Goal: Task Accomplishment & Management: Use online tool/utility

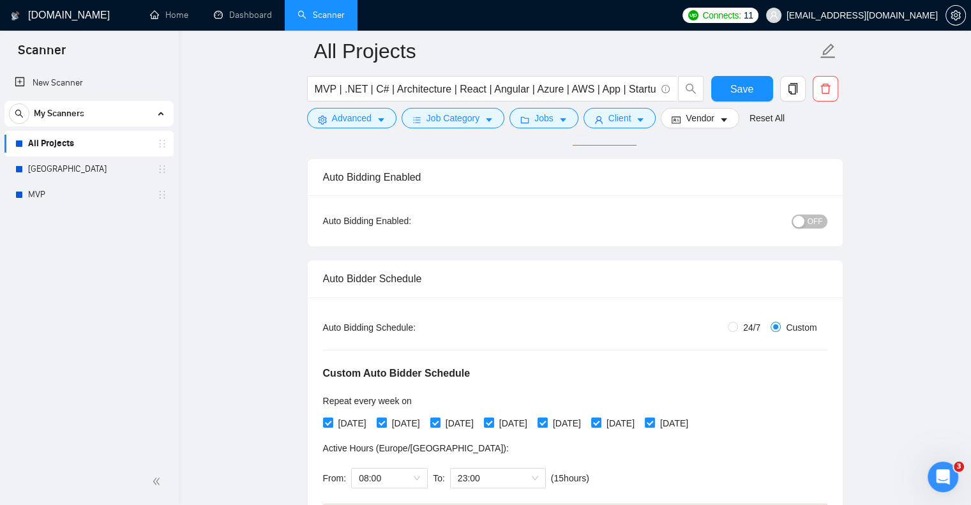
scroll to position [1, 0]
click at [364, 112] on span "Advanced" at bounding box center [352, 118] width 40 height 14
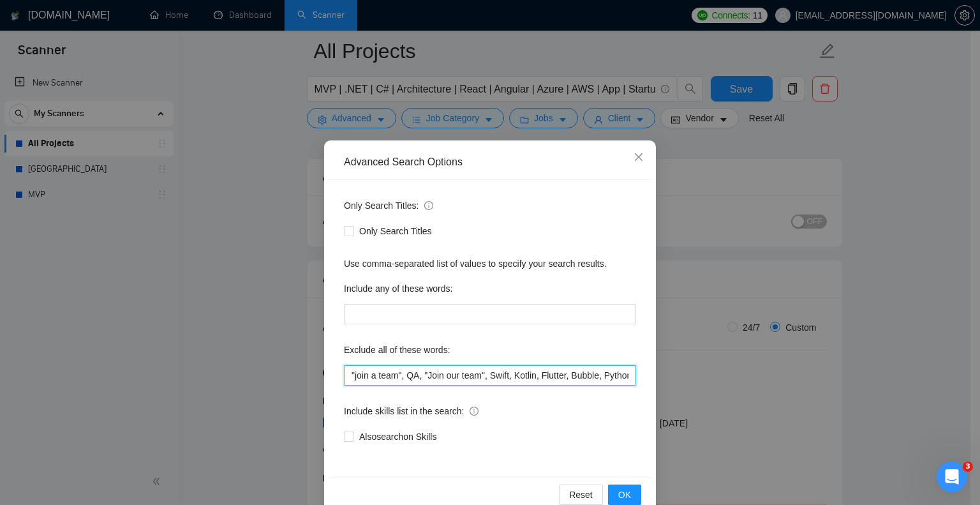
click at [344, 369] on input ""join a team", QA, "Join our team", Swift, Kotlin, Flutter, Bubble, Python, Nod…" at bounding box center [490, 375] width 292 height 20
type input "zapier, "join a team", QA, "Join our team", Swift, Kotlin, Flutter, Bubble, Pyt…"
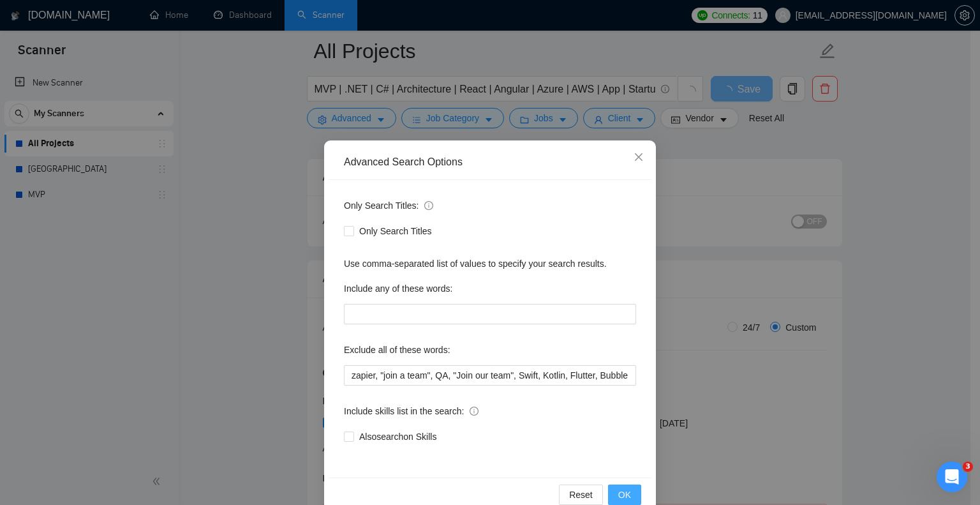
click at [617, 486] on button "OK" at bounding box center [624, 495] width 33 height 20
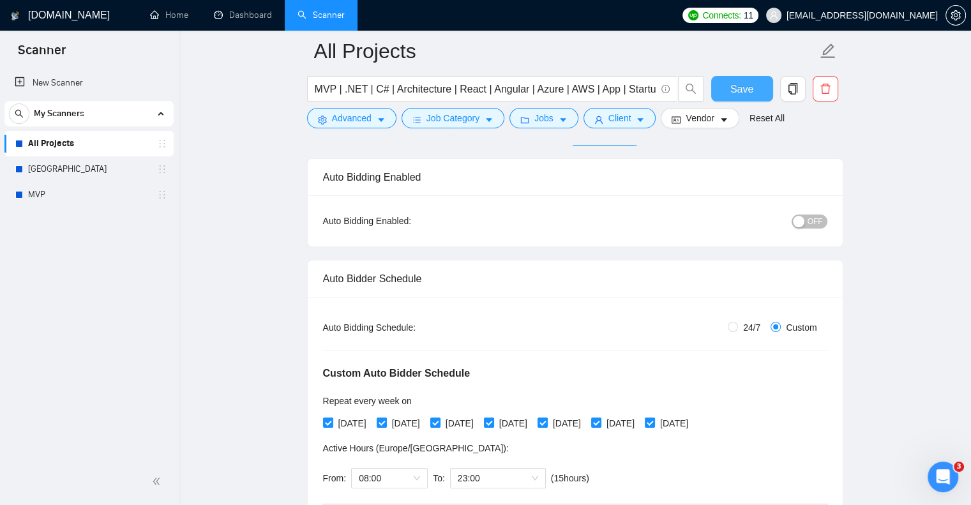
click at [737, 84] on span "Save" at bounding box center [741, 89] width 23 height 16
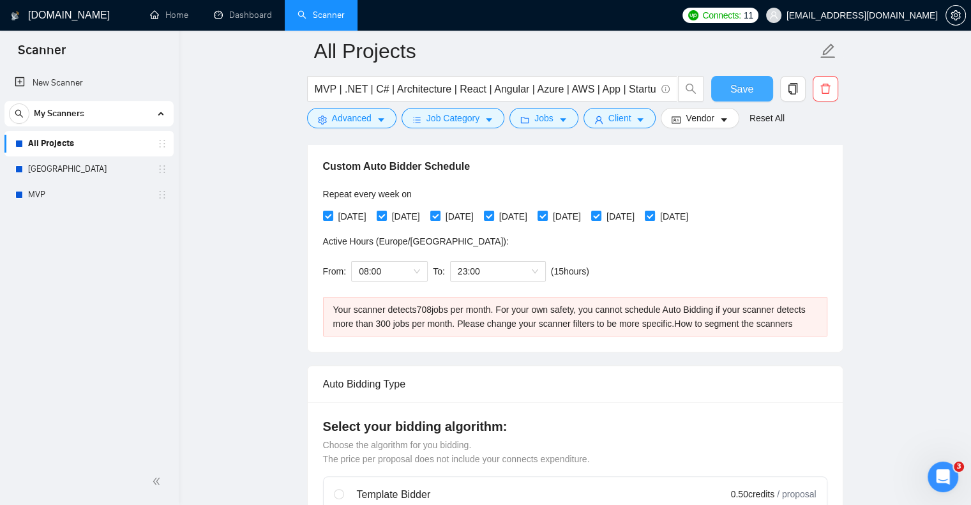
scroll to position [273, 0]
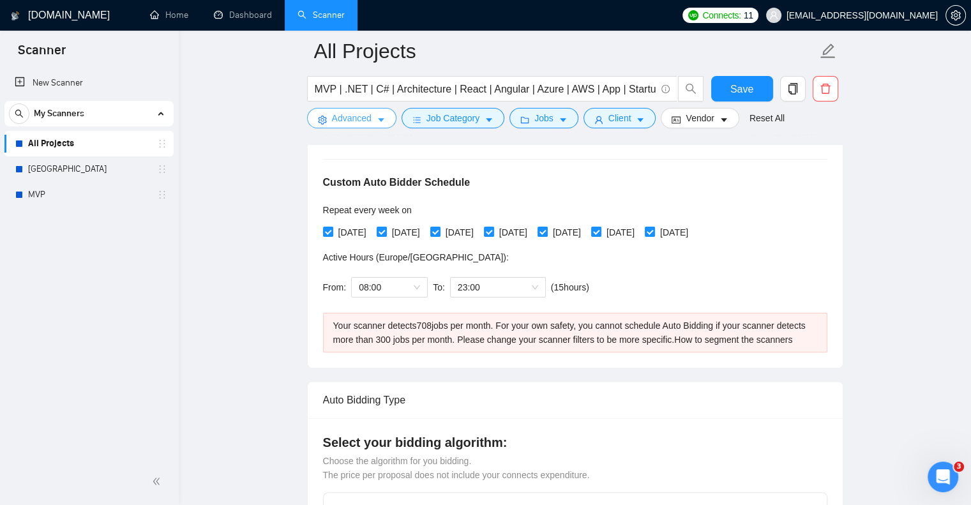
click at [347, 113] on span "Advanced" at bounding box center [352, 118] width 40 height 14
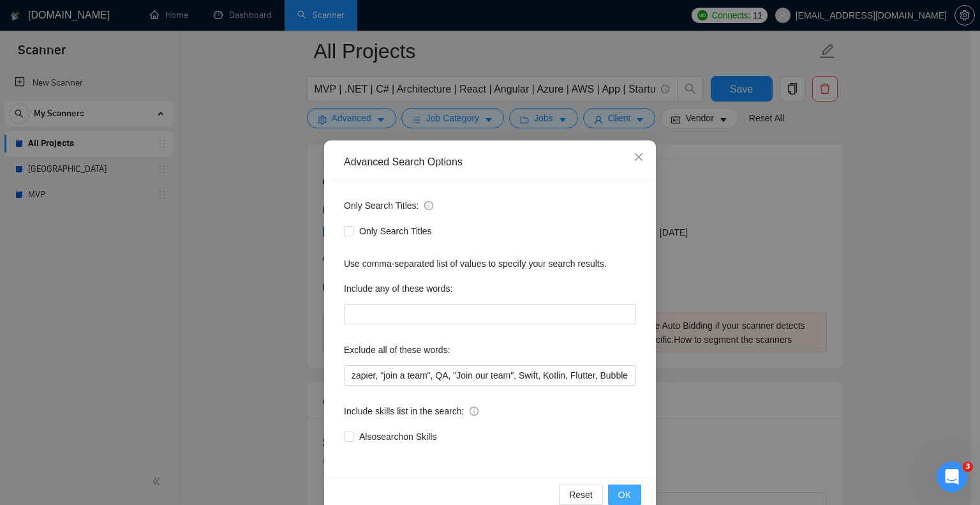
click at [608, 489] on button "OK" at bounding box center [624, 495] width 33 height 20
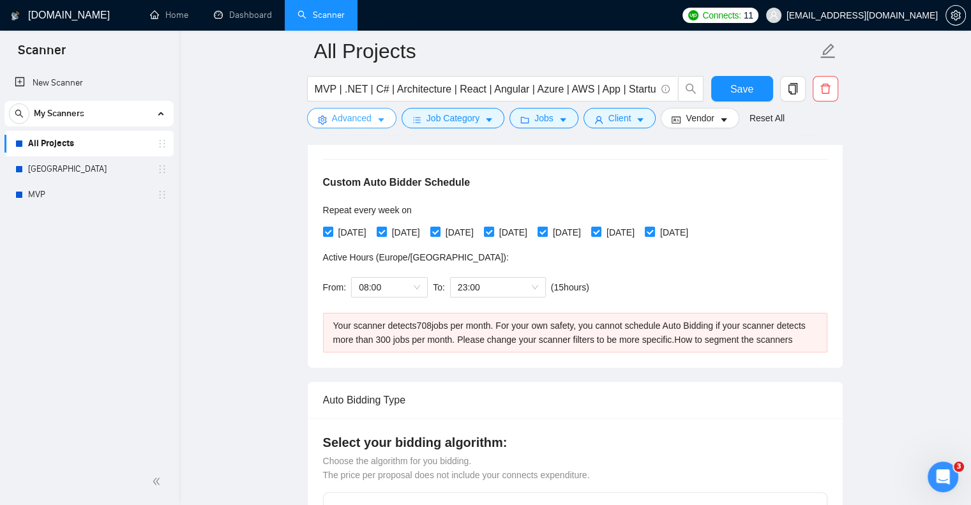
scroll to position [513, 0]
